Goal: Check status: Check status

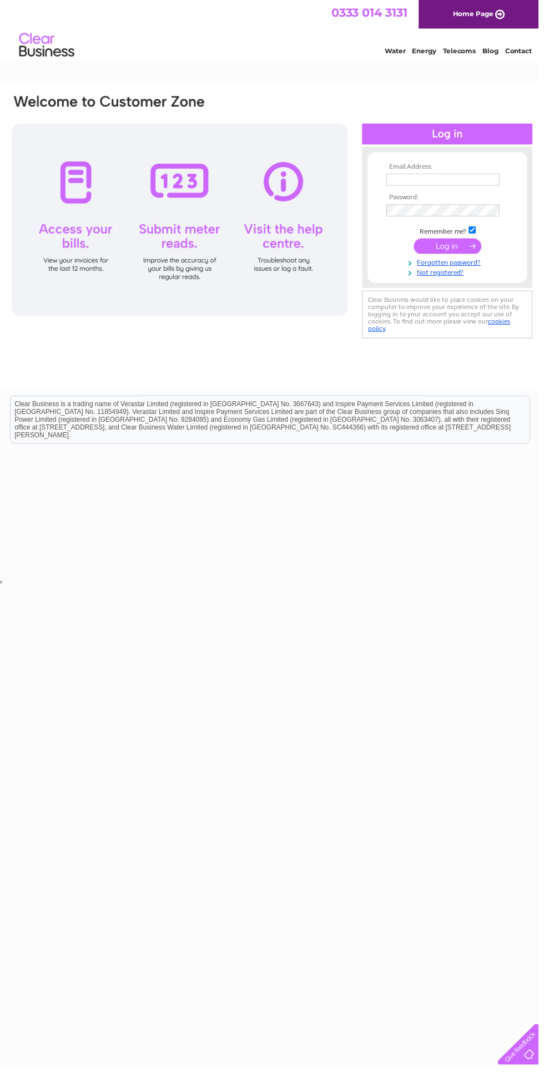
click at [414, 186] on input "text" at bounding box center [447, 181] width 114 height 12
type input "[EMAIL_ADDRESS][DOMAIN_NAME]"
click at [418, 241] on input "submit" at bounding box center [452, 249] width 68 height 16
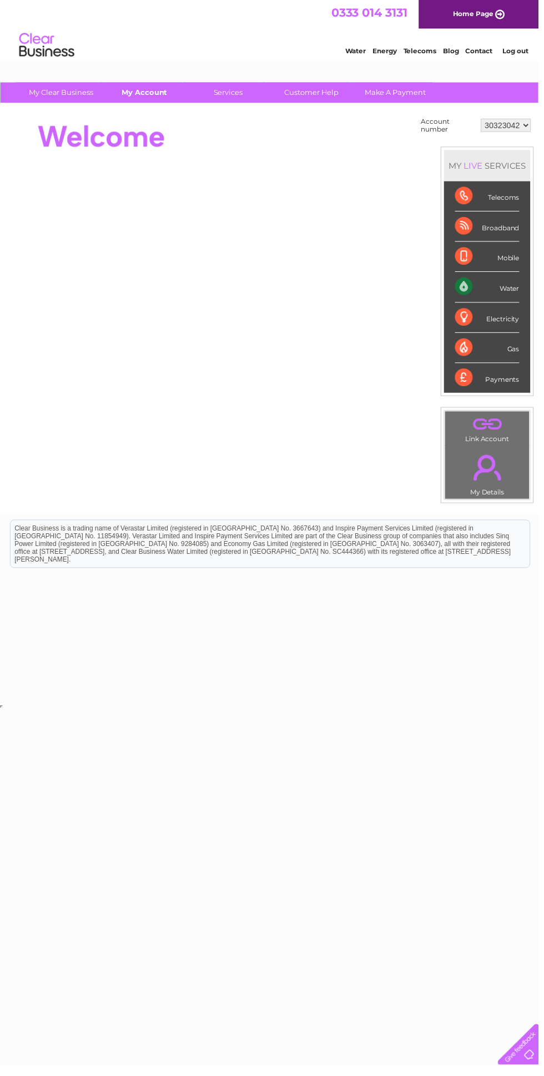
click at [134, 97] on link "My Account" at bounding box center [146, 93] width 92 height 21
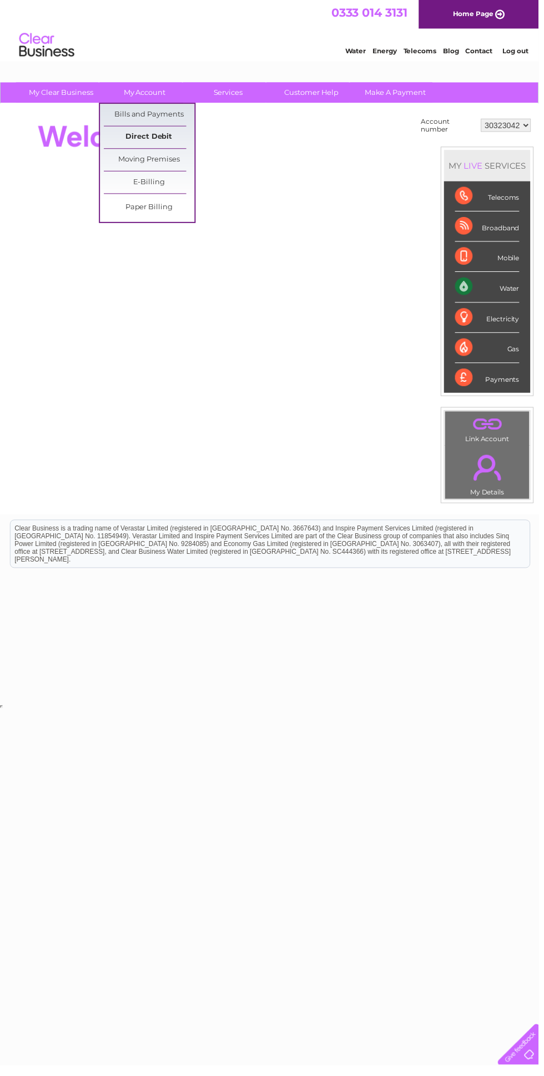
click at [131, 128] on link "Direct Debit" at bounding box center [151, 139] width 92 height 22
click at [129, 114] on link "Bills and Payments" at bounding box center [151, 116] width 92 height 22
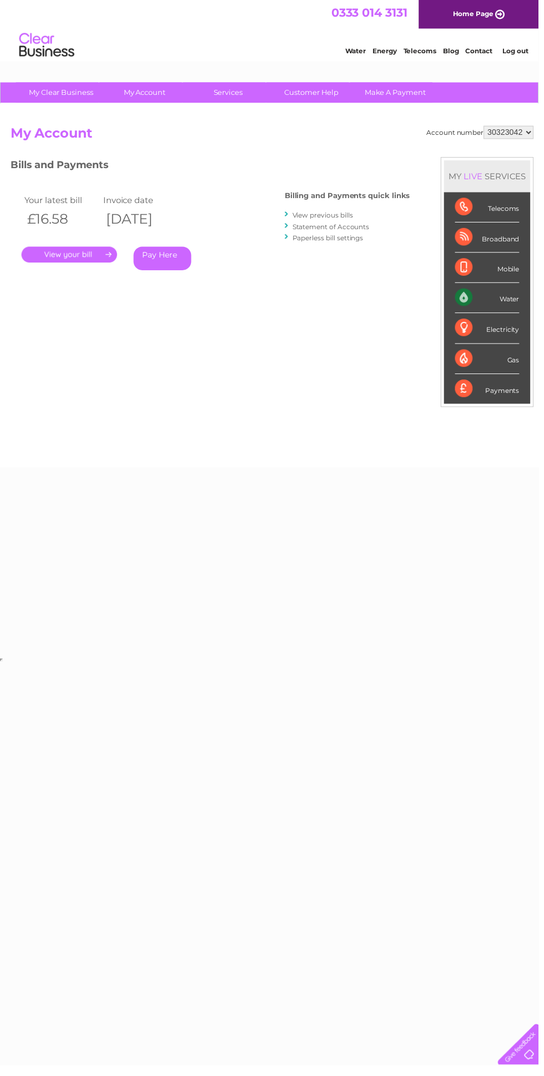
click at [70, 263] on link "." at bounding box center [70, 257] width 97 height 16
